Goal: Check status: Verify the current state of an ongoing process or item

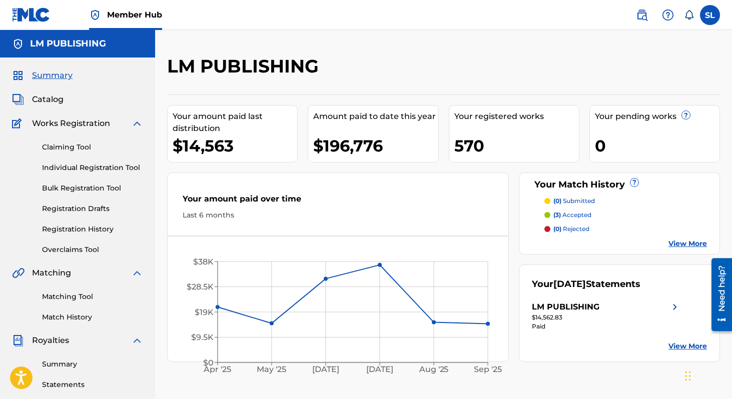
click at [90, 220] on div "Claiming Tool Individual Registration Tool Bulk Registration Tool Registration …" at bounding box center [77, 193] width 131 height 126
click at [90, 233] on link "Registration History" at bounding box center [92, 229] width 101 height 11
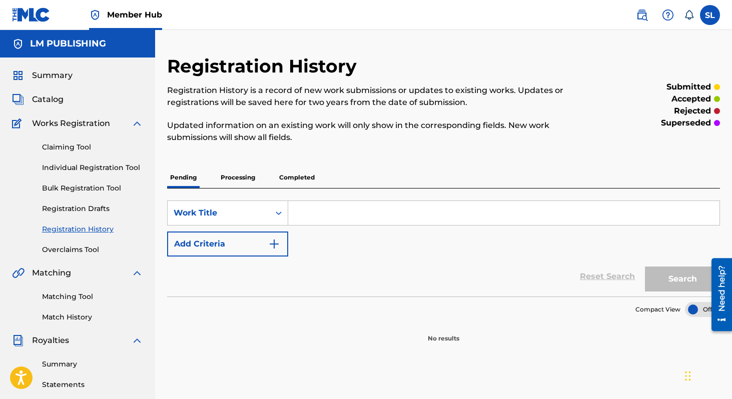
click at [349, 211] on input "Search Form" at bounding box center [503, 213] width 431 height 24
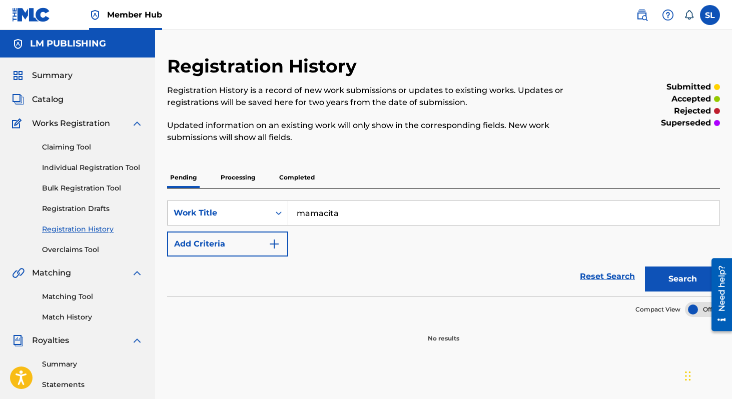
type input "mamacita"
click at [645, 267] on button "Search" at bounding box center [682, 279] width 75 height 25
click at [245, 180] on p "Processing" at bounding box center [238, 177] width 41 height 21
click at [338, 219] on input "mamacita" at bounding box center [503, 213] width 431 height 24
click at [301, 180] on p "Completed" at bounding box center [297, 177] width 42 height 21
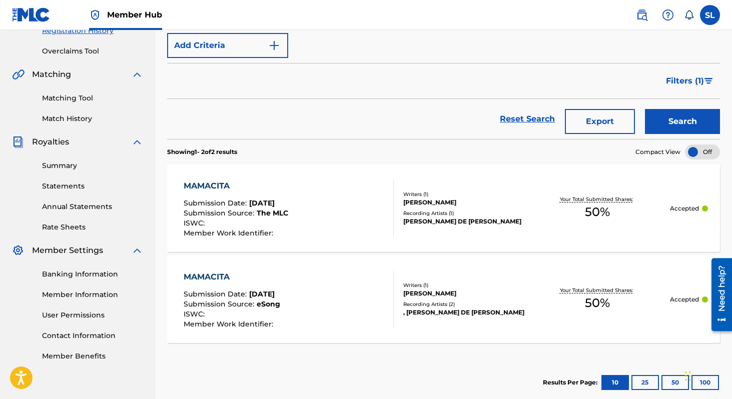
scroll to position [200, 0]
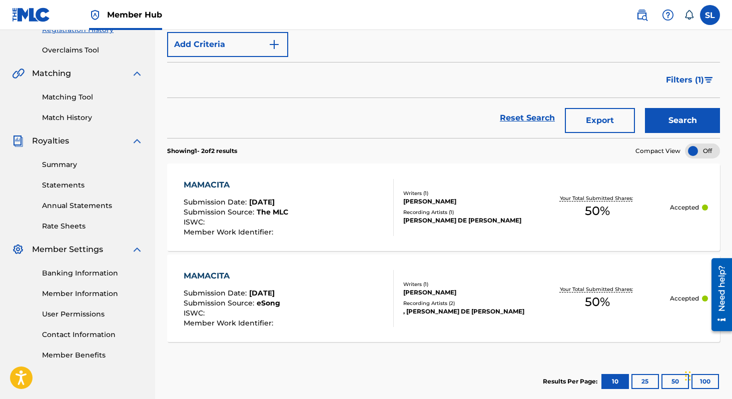
click at [220, 183] on div "MAMACITA" at bounding box center [236, 185] width 105 height 12
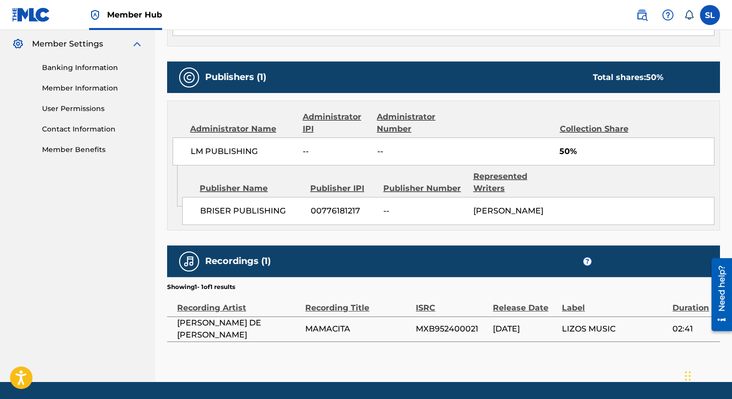
scroll to position [447, 0]
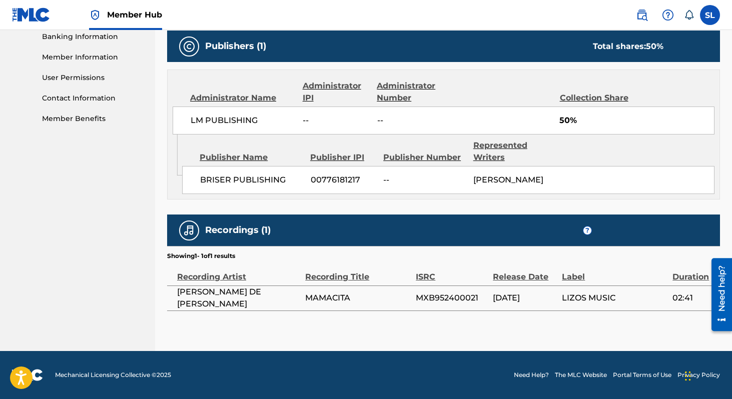
click at [511, 286] on td "[DATE]" at bounding box center [527, 298] width 69 height 25
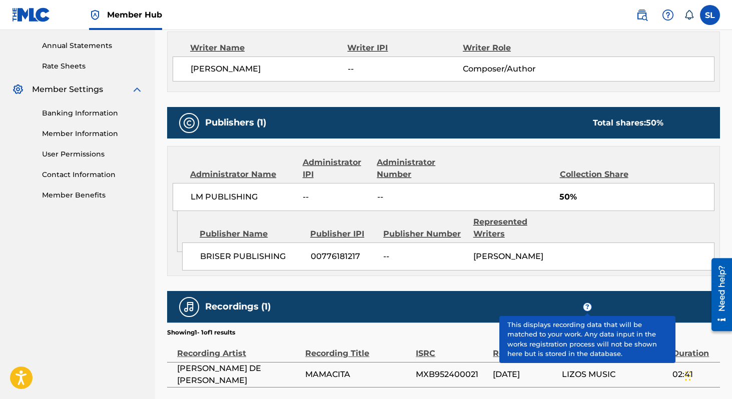
scroll to position [358, 0]
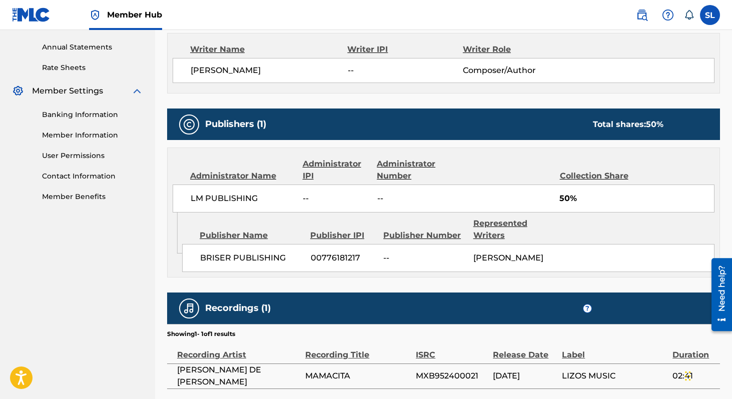
click at [620, 119] on div "Total shares: 50 %" at bounding box center [628, 125] width 71 height 12
click at [600, 180] on div "Collection Share" at bounding box center [599, 176] width 79 height 12
click at [396, 167] on div "Administrator Number" at bounding box center [419, 170] width 84 height 24
click at [322, 156] on div "Administrator Name Administrator IPI Administrator Number Collection Share LM P…" at bounding box center [444, 180] width 552 height 65
click at [252, 177] on div "Administrator Name" at bounding box center [242, 176] width 105 height 12
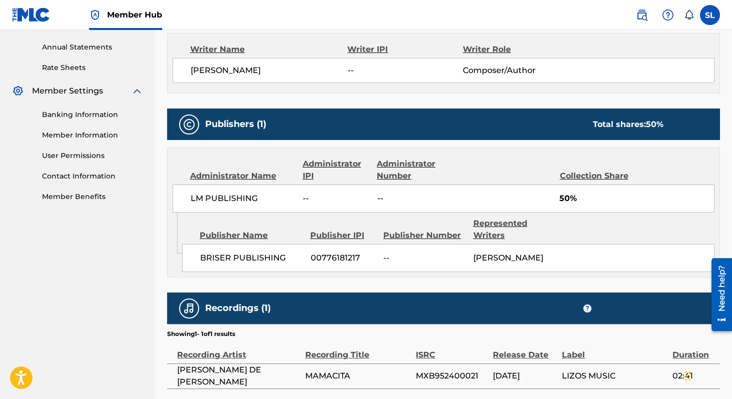
click at [260, 272] on div "BRISER PUBLISHING 00776181217 -- [PERSON_NAME]" at bounding box center [448, 258] width 533 height 28
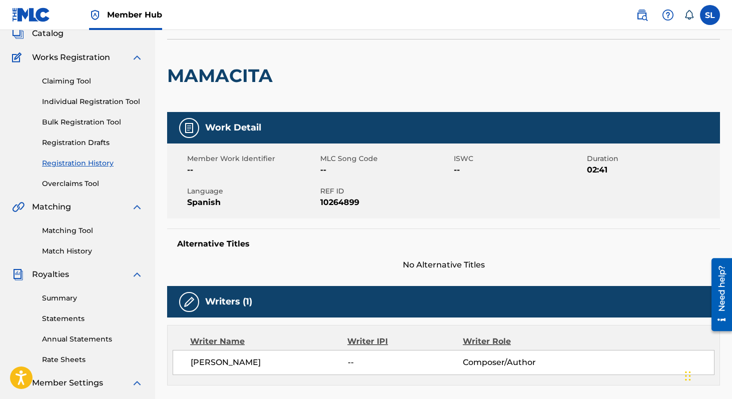
scroll to position [0, 0]
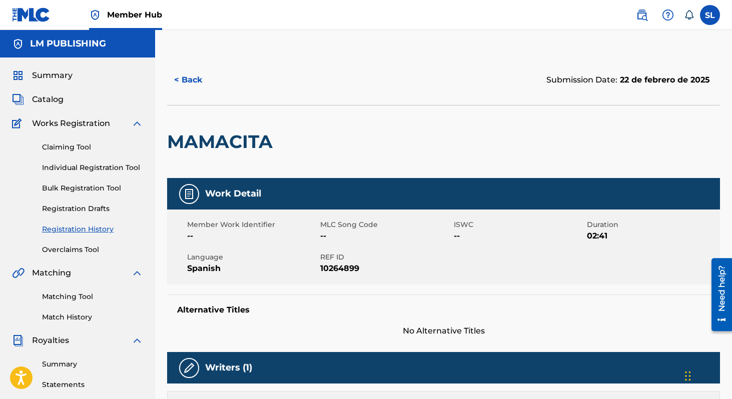
click at [463, 199] on div "Work Detail" at bounding box center [443, 194] width 553 height 32
click at [464, 211] on div "Member Work Identifier -- MLC Song Code -- ISWC -- Duration 02:41 Language Span…" at bounding box center [443, 247] width 553 height 75
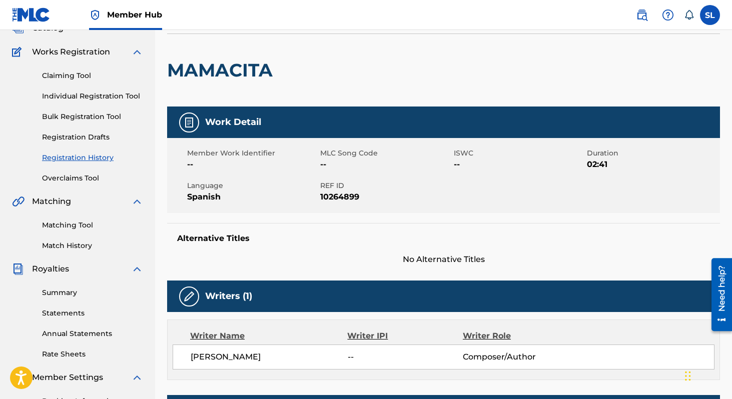
scroll to position [76, 0]
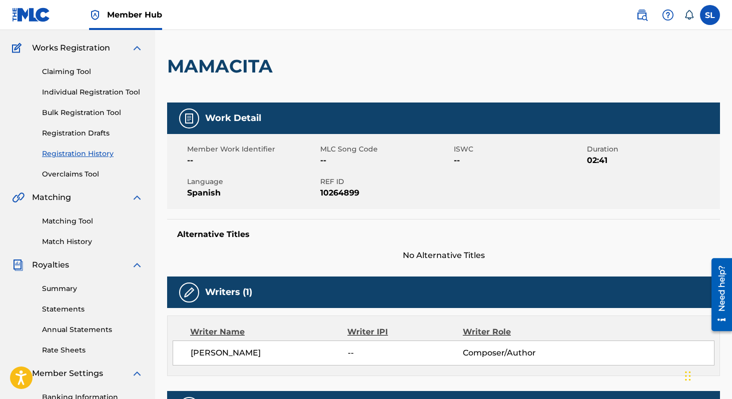
click at [245, 302] on div "Writers (1)" at bounding box center [443, 293] width 553 height 32
click at [184, 295] on img at bounding box center [189, 293] width 12 height 12
click at [184, 296] on img at bounding box center [189, 293] width 12 height 12
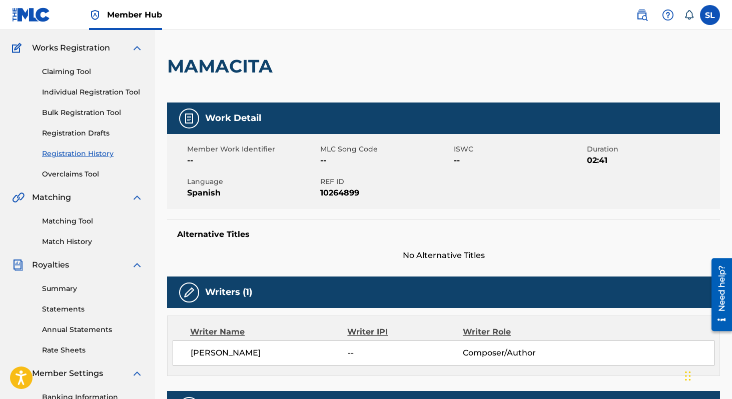
click at [184, 296] on img at bounding box center [189, 293] width 12 height 12
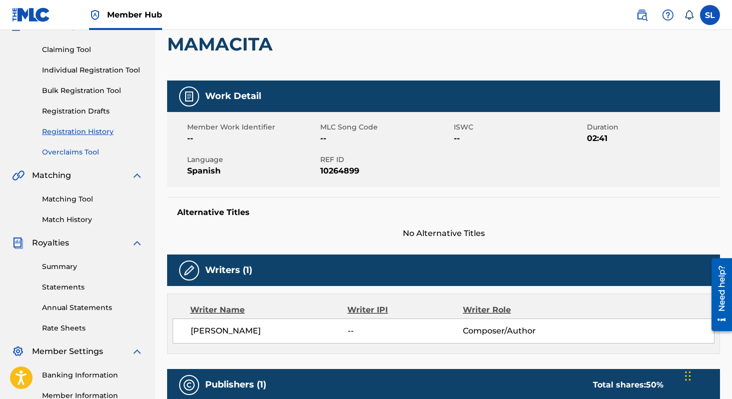
click at [83, 152] on link "Overclaims Tool" at bounding box center [92, 152] width 101 height 11
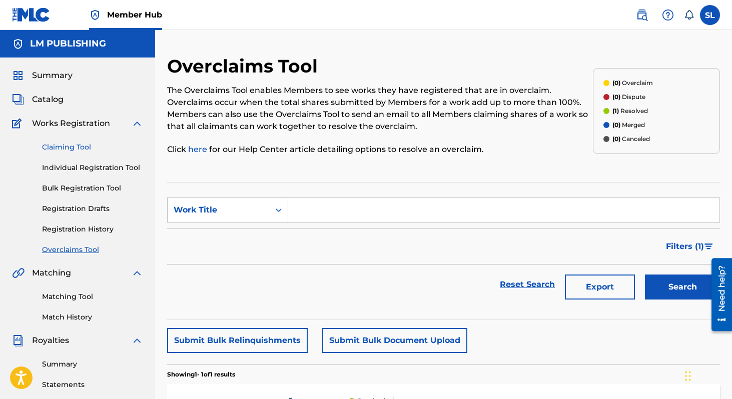
click at [86, 150] on link "Claiming Tool" at bounding box center [92, 147] width 101 height 11
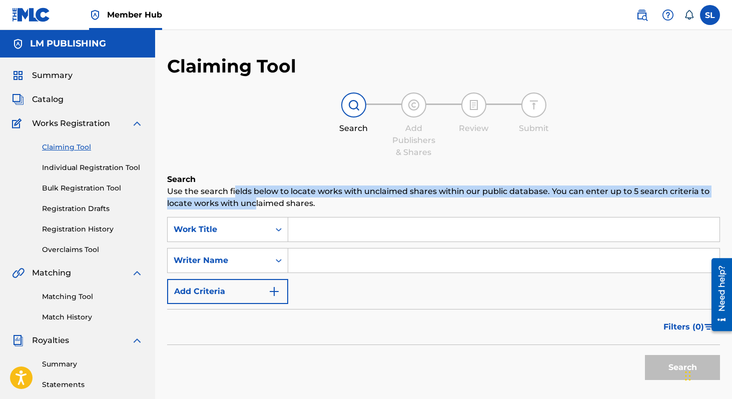
drag, startPoint x: 234, startPoint y: 193, endPoint x: 254, endPoint y: 202, distance: 22.0
click at [254, 202] on p "Use the search fields below to locate works with unclaimed shares within our pu…" at bounding box center [443, 198] width 553 height 24
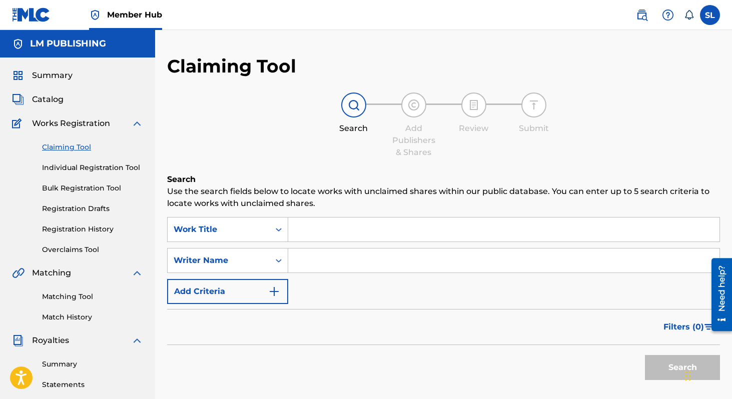
click at [324, 204] on p "Use the search fields below to locate works with unclaimed shares within our pu…" at bounding box center [443, 198] width 553 height 24
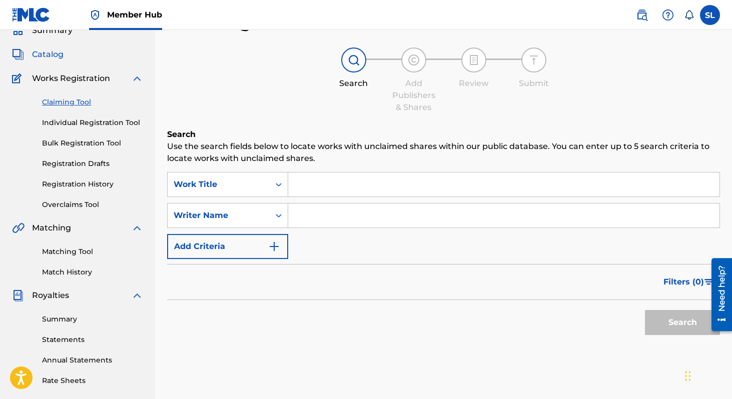
click at [47, 53] on span "Catalog" at bounding box center [48, 55] width 32 height 12
